Goal: Check status: Check status

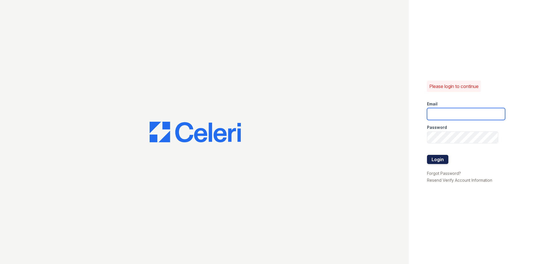
type input "arriveinnerharbor@trinity-pm.com"
click at [440, 158] on button "Login" at bounding box center [437, 159] width 21 height 9
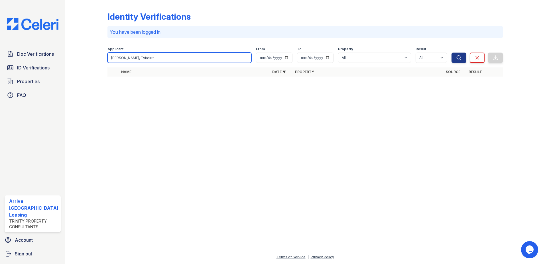
click at [143, 57] on input "[PERSON_NAME], Tykeirra" at bounding box center [180, 57] width 144 height 10
type input "[PERSON_NAME], Tykeirra"
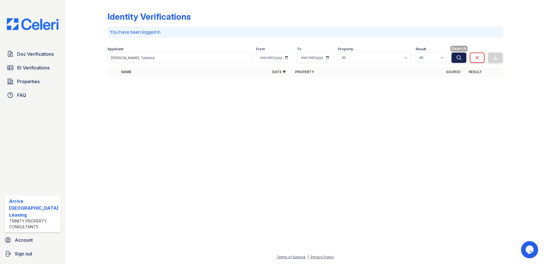
click at [454, 57] on button "Search" at bounding box center [459, 57] width 15 height 10
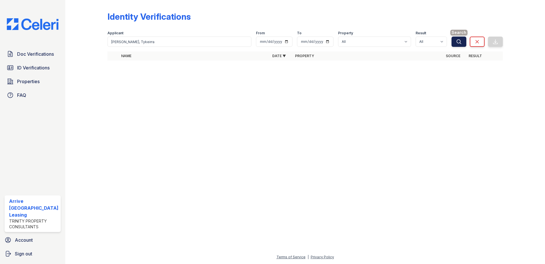
click at [460, 38] on button "Search" at bounding box center [459, 42] width 15 height 10
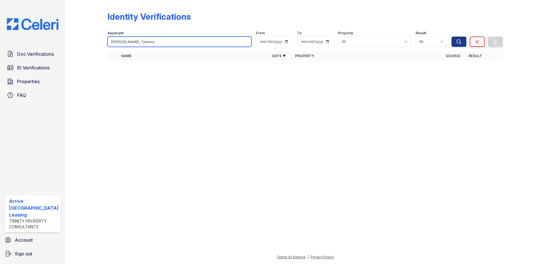
drag, startPoint x: 179, startPoint y: 43, endPoint x: 103, endPoint y: 41, distance: 75.3
click at [103, 41] on div "Identity Verifications Filter Applicant Terry, Tykeirra From To Property All Ar…" at bounding box center [305, 37] width 462 height 75
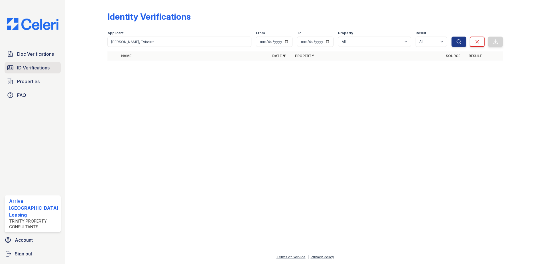
click at [19, 72] on link "ID Verifications" at bounding box center [33, 67] width 56 height 11
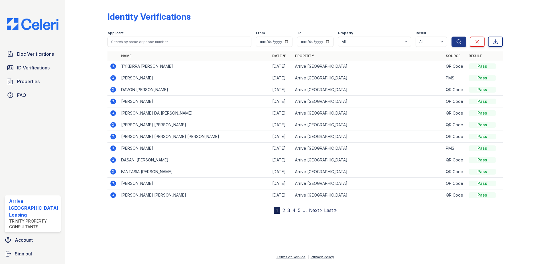
click at [111, 67] on icon at bounding box center [113, 66] width 6 height 6
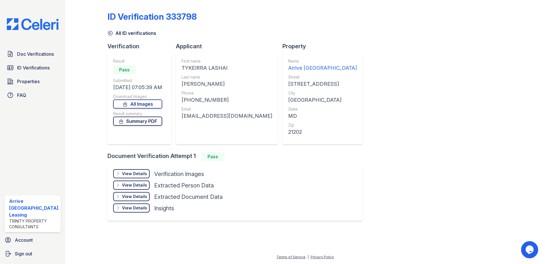
click at [138, 124] on link "Summary PDF" at bounding box center [137, 120] width 49 height 9
